Goal: Entertainment & Leisure: Consume media (video, audio)

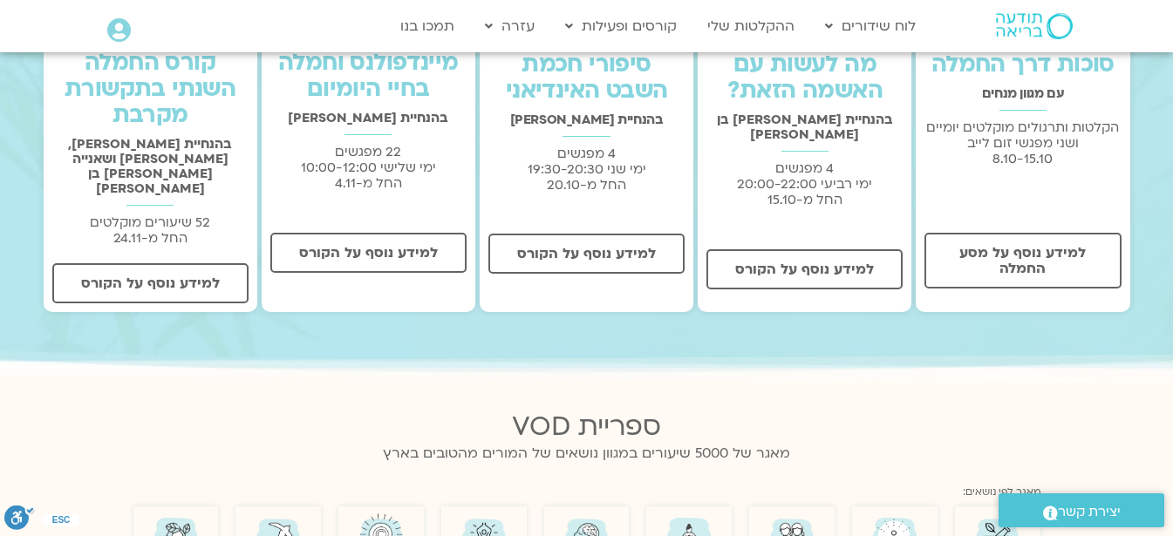
scroll to position [697, 0]
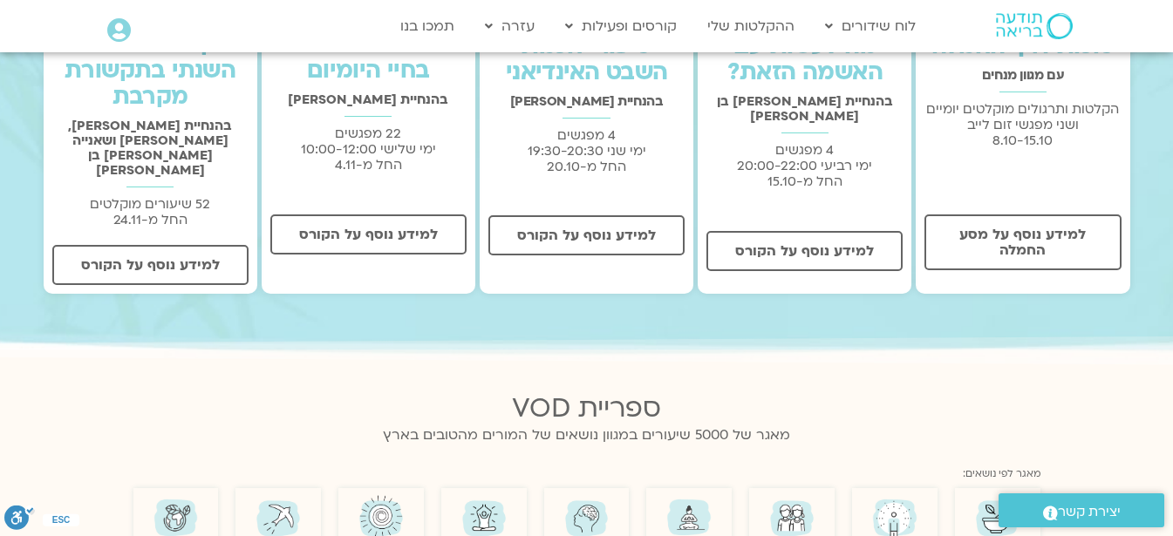
click at [112, 24] on icon at bounding box center [119, 30] width 24 height 24
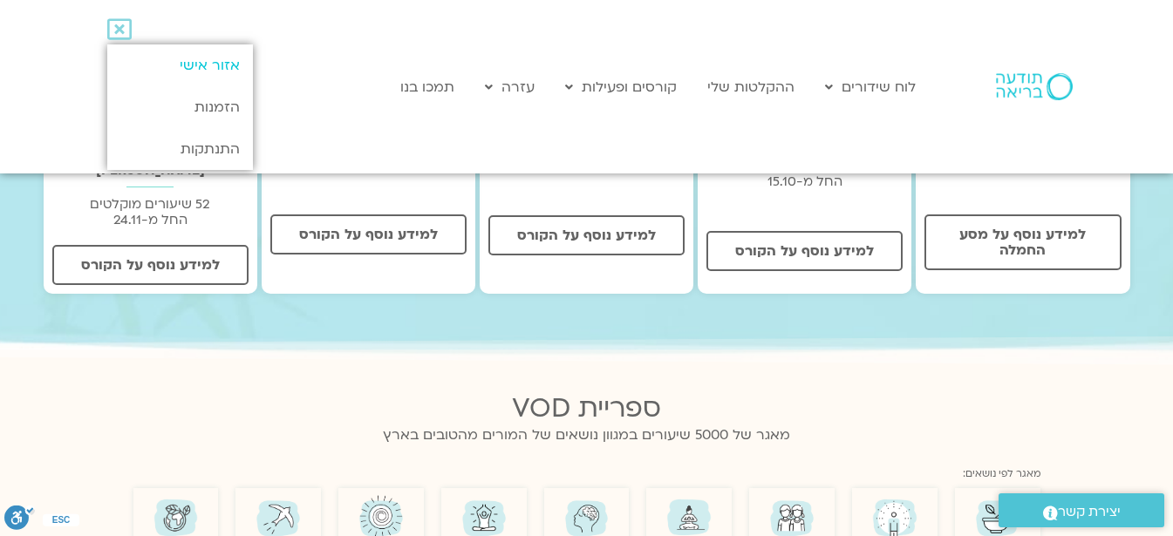
click at [214, 64] on link "אזור אישי" at bounding box center [180, 65] width 146 height 42
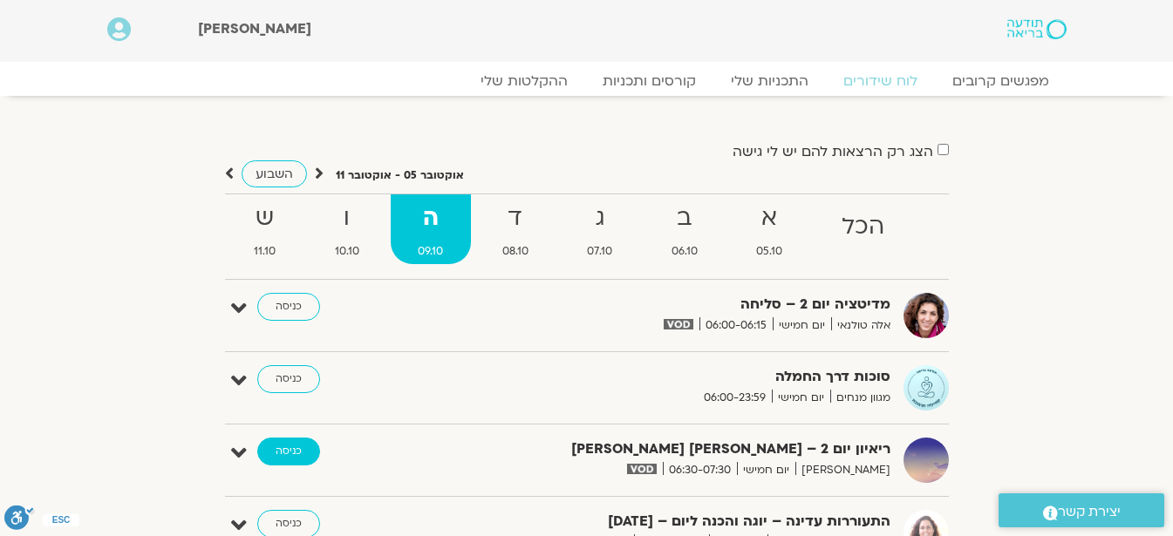
click at [282, 451] on link "כניסה" at bounding box center [288, 452] width 63 height 28
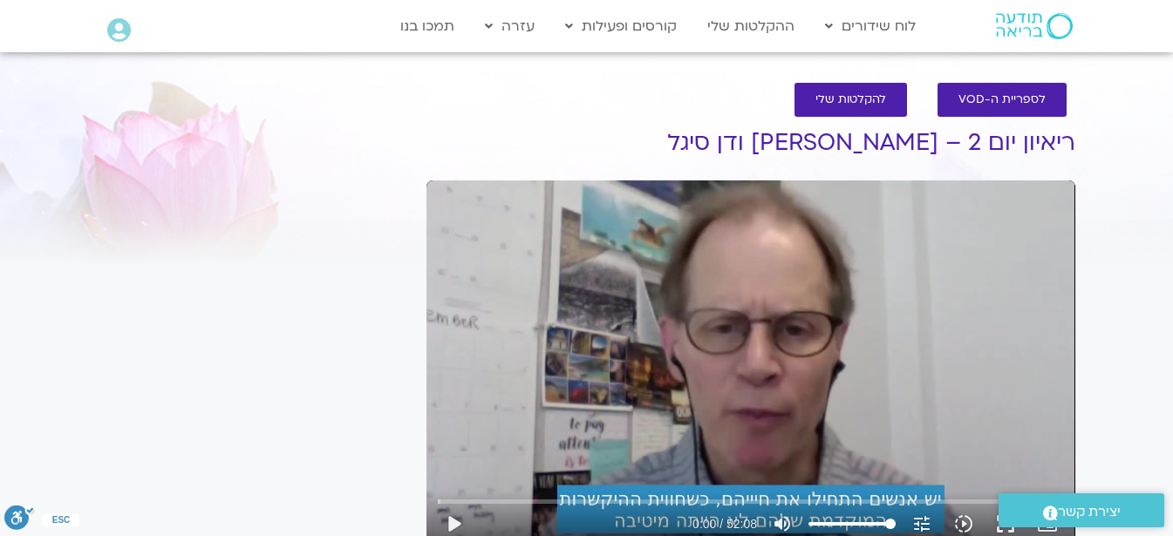
click at [1004, 534] on div ".st0{fill:#FFFFFF;} יצירת קשר" at bounding box center [1081, 510] width 183 height 51
click at [454, 521] on button "play_arrow" at bounding box center [453, 524] width 42 height 42
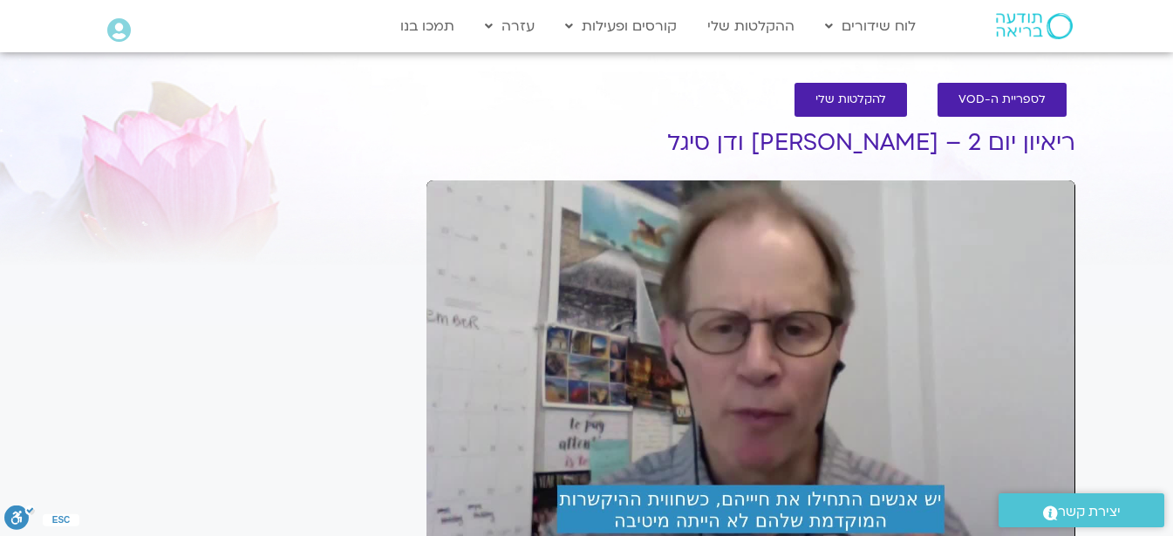
click at [1004, 530] on div ".st0{fill:#FFFFFF;} יצירת קשר" at bounding box center [1081, 510] width 183 height 51
click at [1009, 534] on div ".st0{fill:#FFFFFF;} יצירת קשר" at bounding box center [1081, 510] width 183 height 51
click at [1015, 534] on div ".st0{fill:#FFFFFF;} יצירת קשר" at bounding box center [1081, 510] width 183 height 51
click at [637, 174] on div "לספריית ה-VOD להקלטות שלי ריאיון יום 2 – [PERSON_NAME] ודן סיגל טארה בראך הצטרפ…" at bounding box center [751, 417] width 666 height 704
click at [164, 284] on div "It seems we can't find what you're looking for. It seems we can't find what you…" at bounding box center [254, 434] width 328 height 669
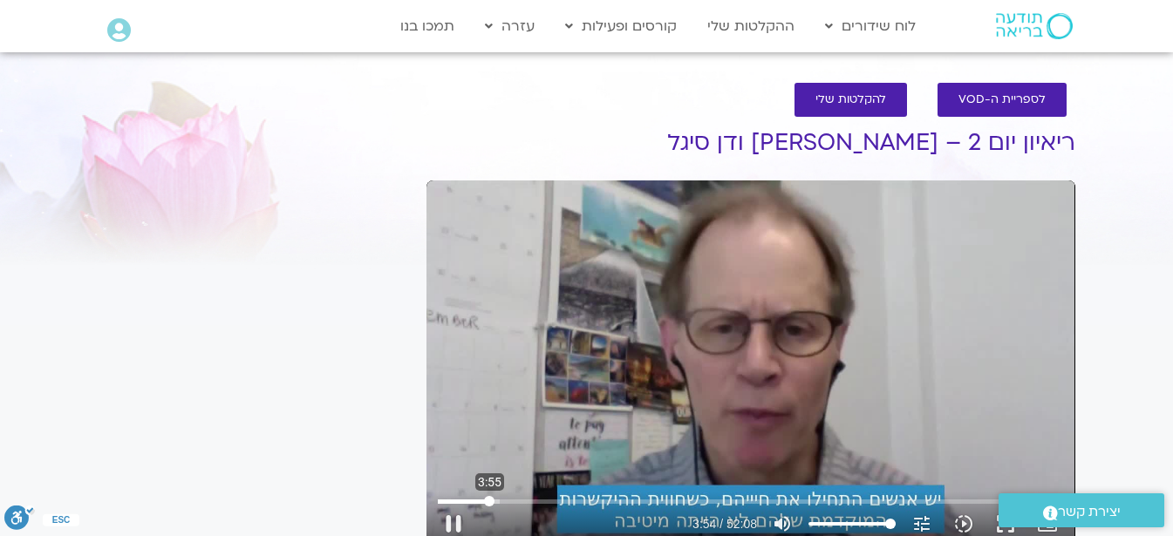
click at [489, 500] on input "Seek" at bounding box center [750, 501] width 625 height 10
click at [478, 500] on input "Seek" at bounding box center [750, 501] width 625 height 10
click at [627, 498] on input "Seek" at bounding box center [750, 501] width 625 height 10
click at [610, 502] on input "Seek" at bounding box center [750, 501] width 625 height 10
click at [451, 515] on button "pause" at bounding box center [453, 524] width 42 height 42
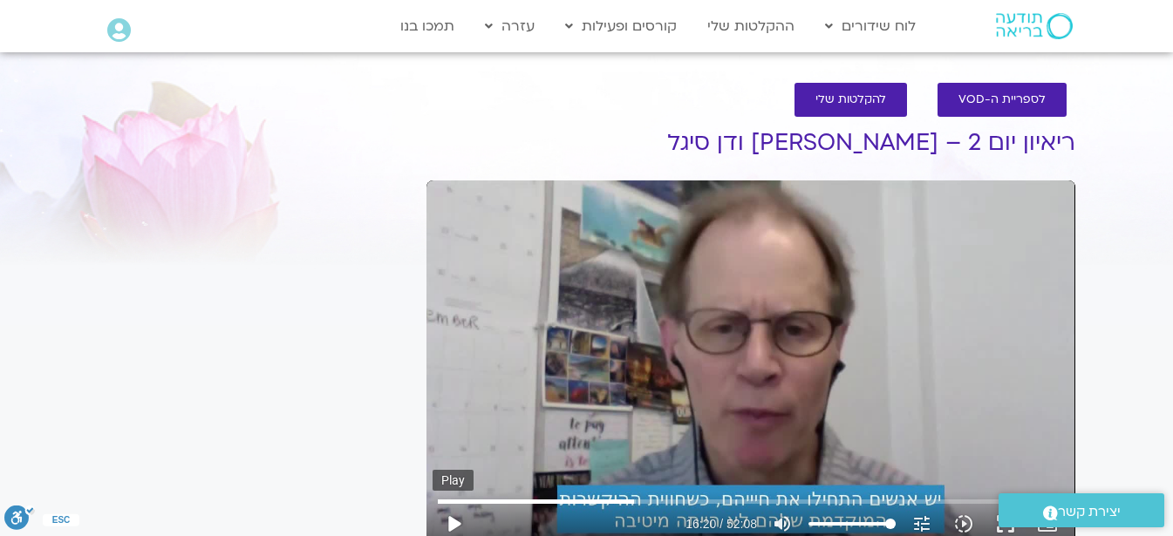
click at [450, 518] on button "play_arrow" at bounding box center [453, 524] width 42 height 42
click at [450, 527] on button "pause" at bounding box center [453, 524] width 42 height 42
click at [452, 521] on button "play_arrow" at bounding box center [453, 524] width 42 height 42
click at [455, 527] on button "pause" at bounding box center [453, 524] width 42 height 42
click at [454, 519] on button "play_arrow" at bounding box center [453, 524] width 42 height 42
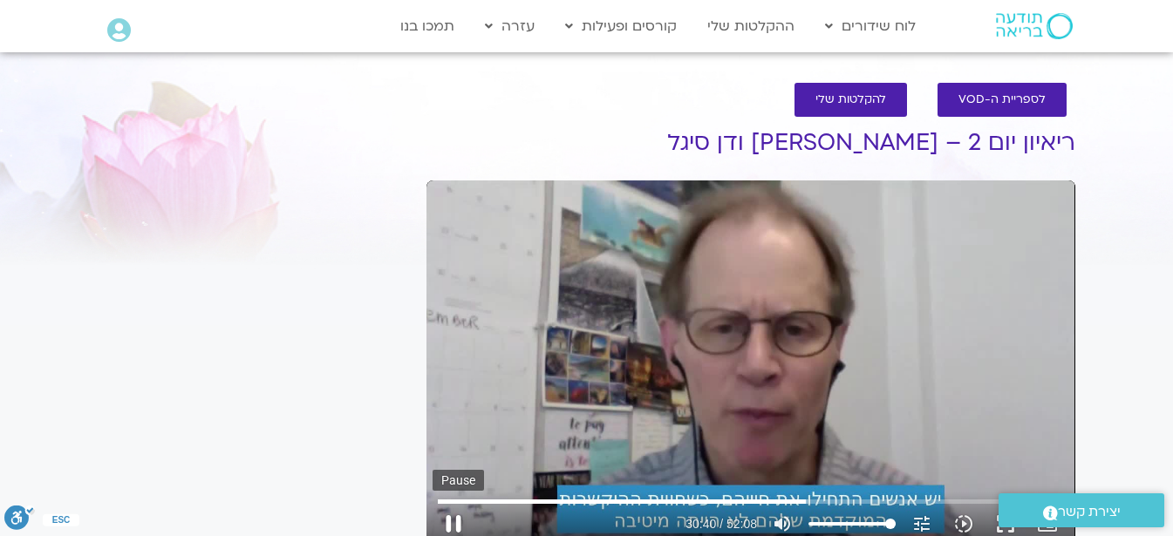
click at [448, 521] on button "pause" at bounding box center [453, 524] width 42 height 42
type input "1840.906039"
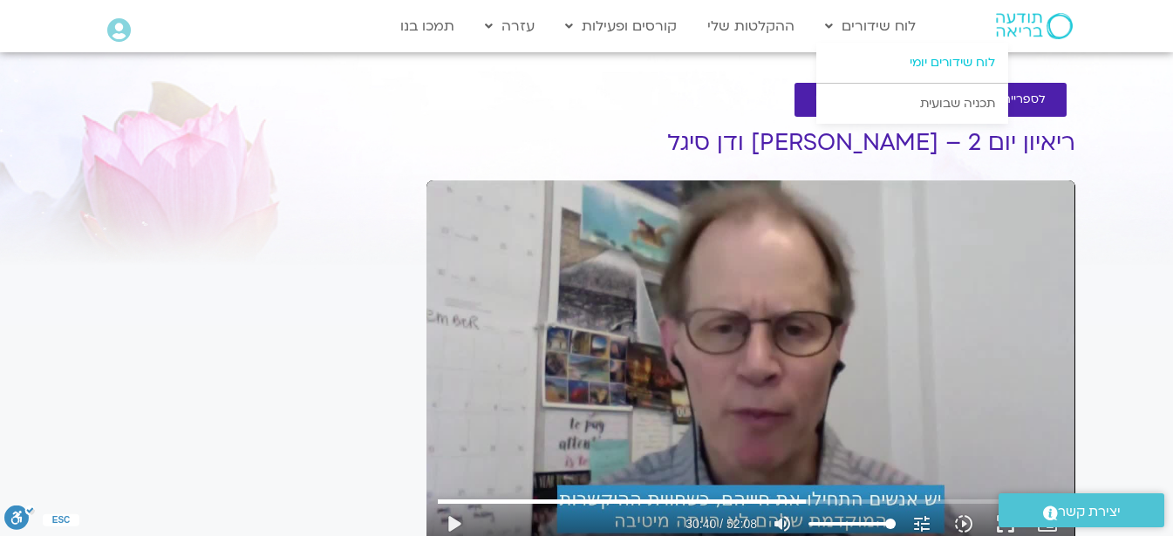
click at [905, 64] on link "לוח שידורים יומי" at bounding box center [912, 63] width 192 height 40
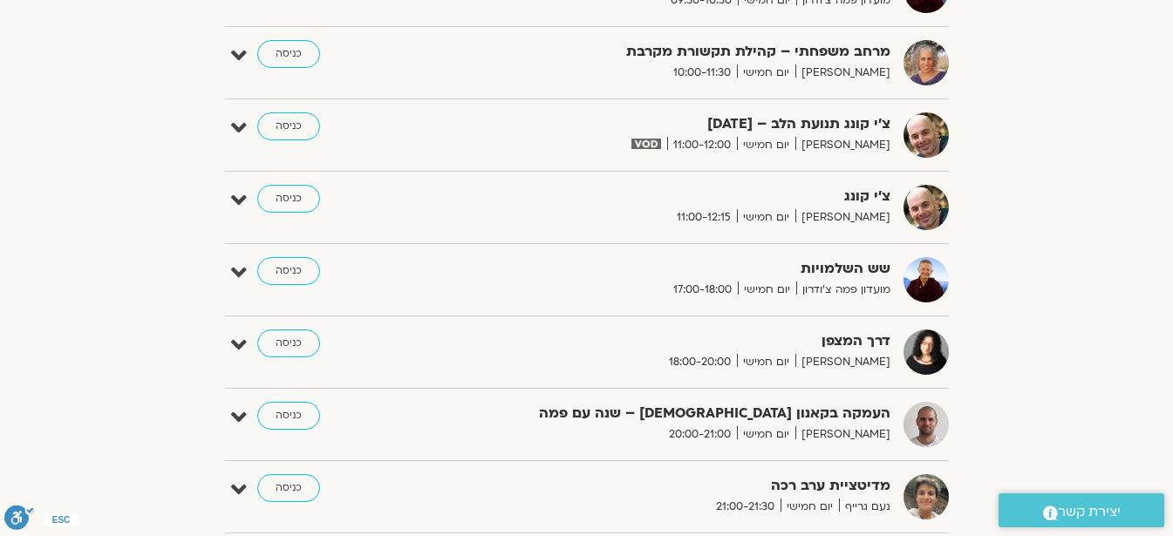
scroll to position [1255, 0]
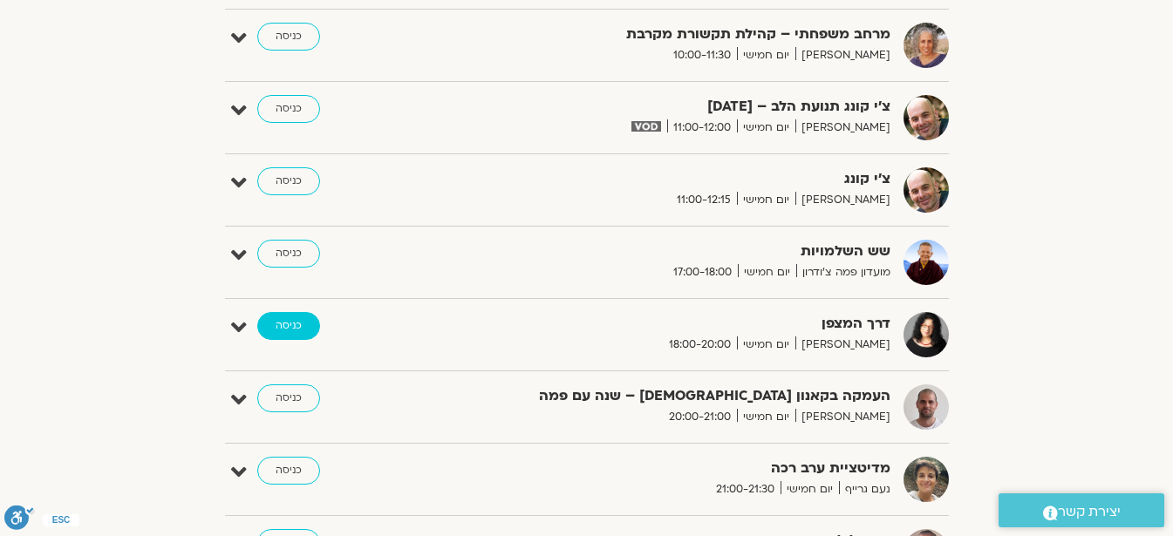
click at [295, 323] on link "כניסה" at bounding box center [288, 326] width 63 height 28
click at [261, 325] on link "כניסה" at bounding box center [288, 326] width 63 height 28
click at [231, 328] on icon at bounding box center [239, 328] width 16 height 24
